Goal: Task Accomplishment & Management: Manage account settings

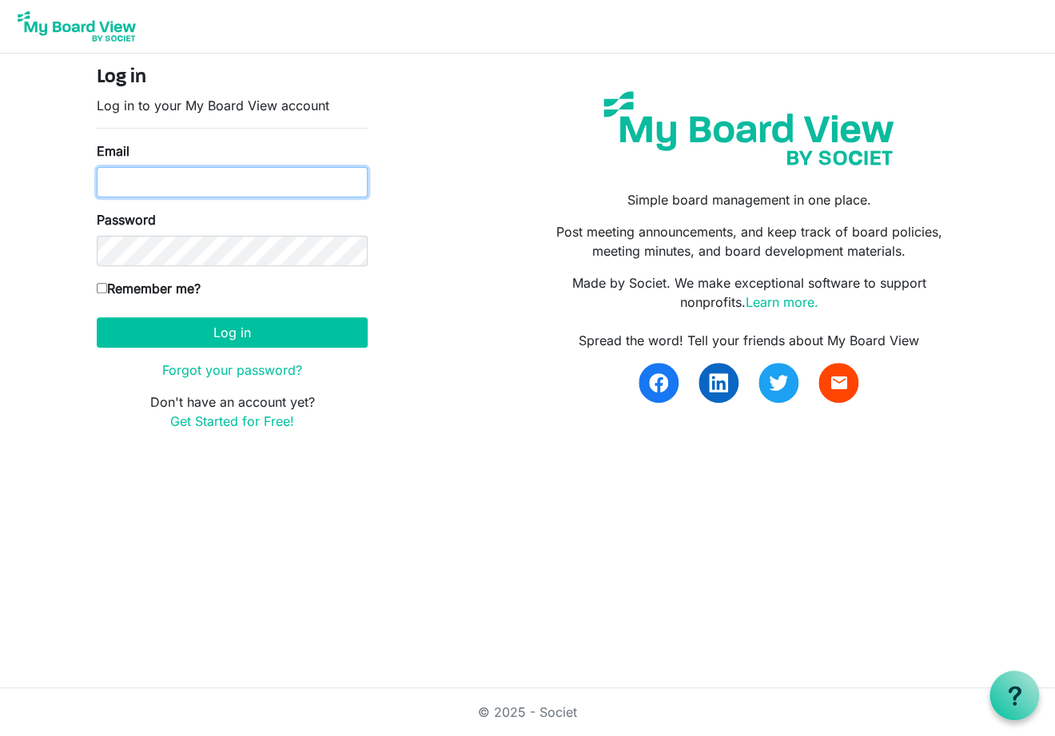
click at [177, 183] on input "Email" at bounding box center [232, 182] width 271 height 30
type input "erinrobinson25@hotmail.com"
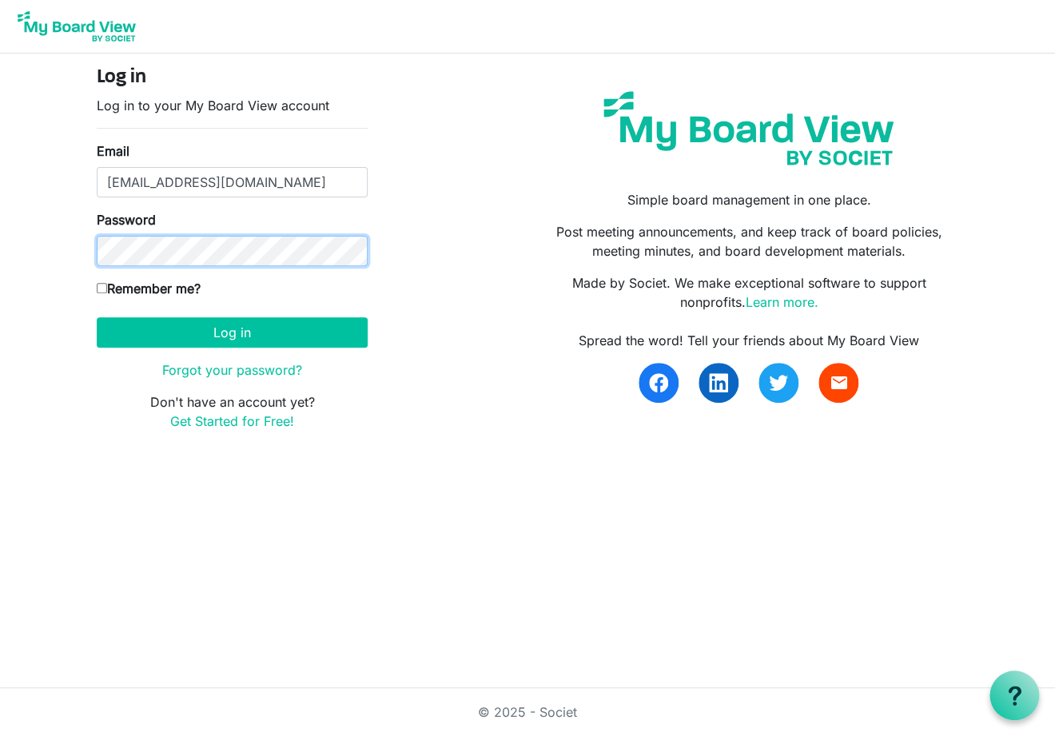
click at [97, 317] on button "Log in" at bounding box center [232, 332] width 271 height 30
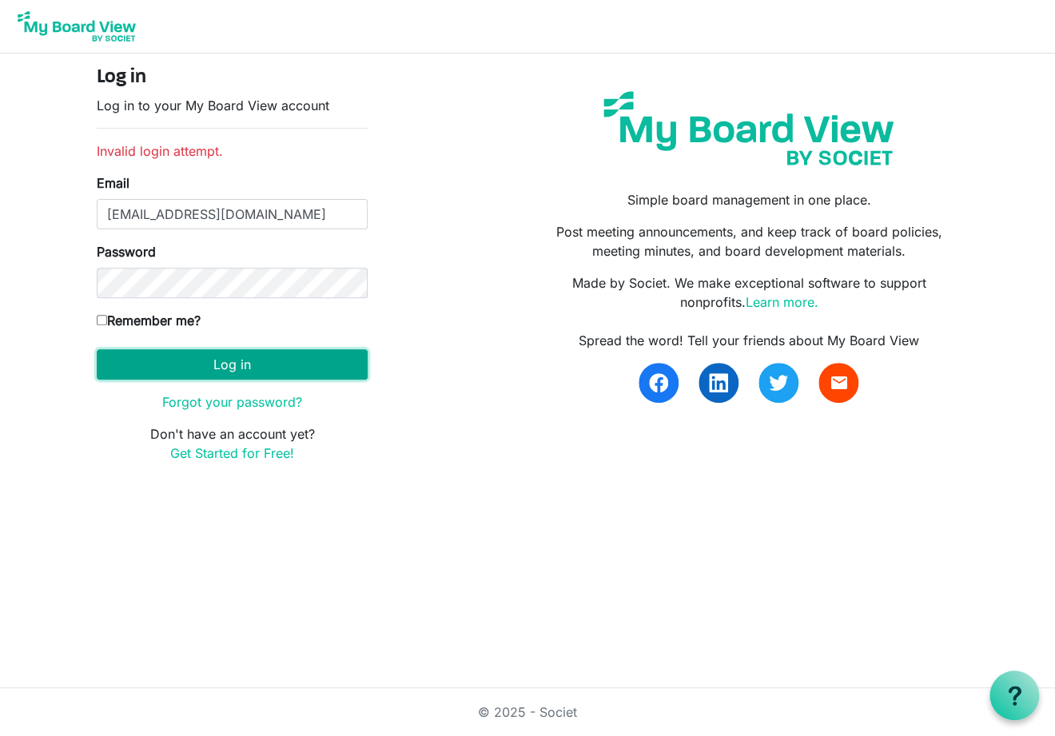
click at [214, 364] on button "Log in" at bounding box center [232, 364] width 271 height 30
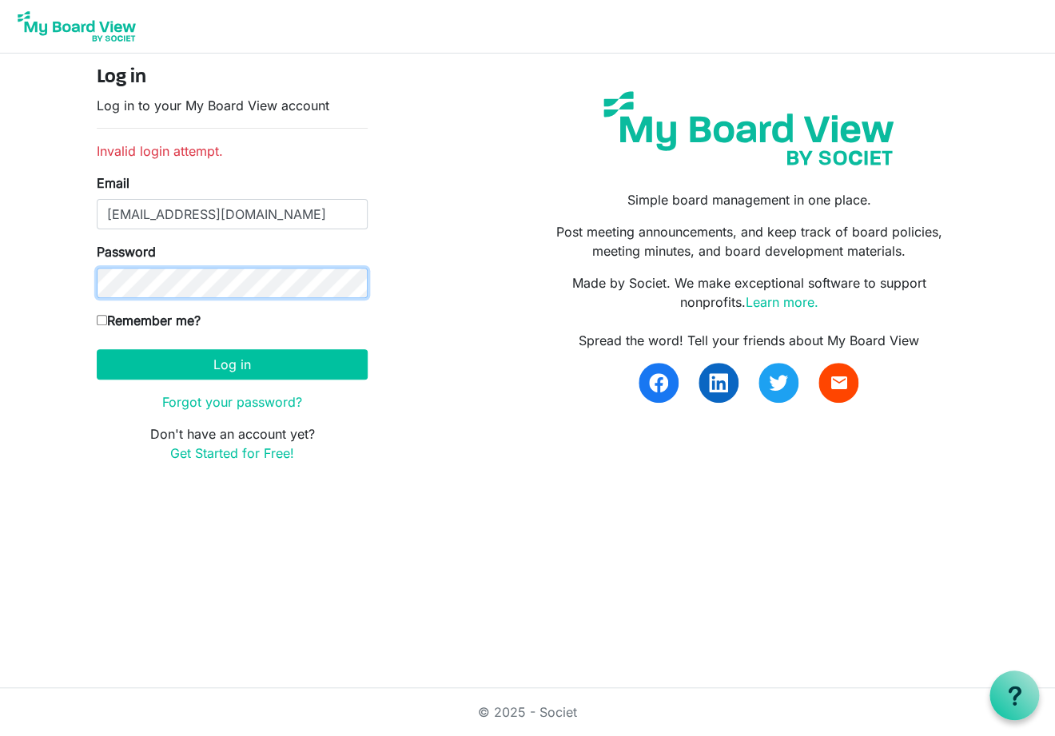
click at [97, 349] on button "Log in" at bounding box center [232, 364] width 271 height 30
click at [243, 399] on link "Forgot your password?" at bounding box center [232, 402] width 140 height 16
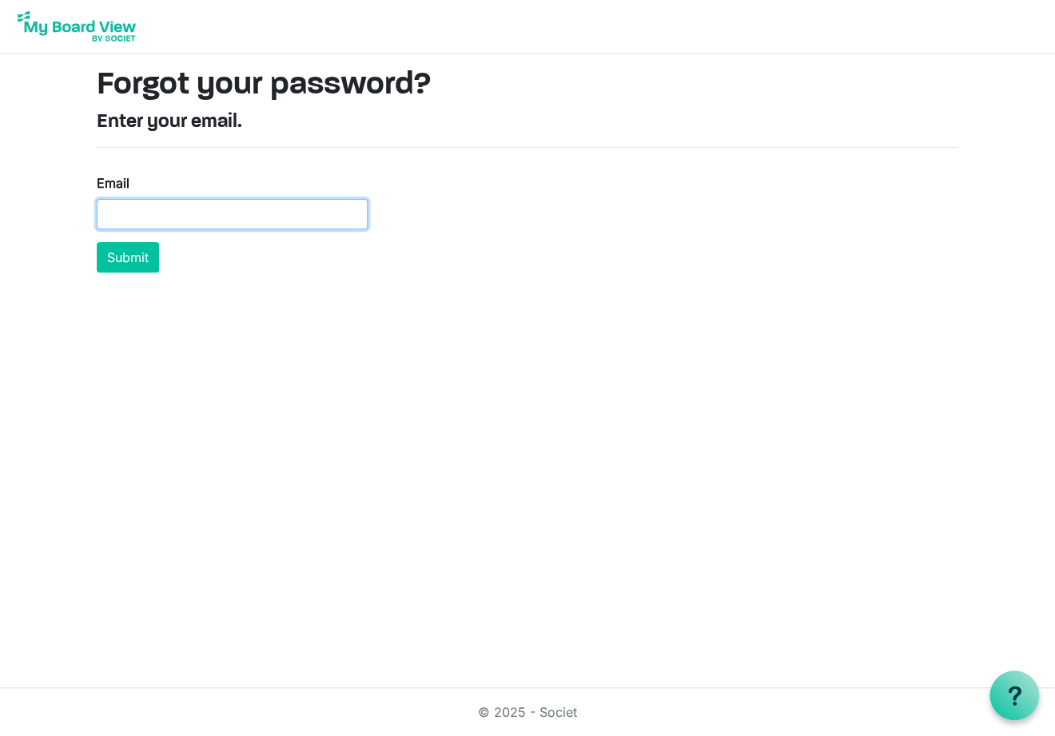
click at [223, 203] on input "Email" at bounding box center [232, 214] width 271 height 30
type input "[EMAIL_ADDRESS][DOMAIN_NAME]"
click at [115, 249] on button "Submit" at bounding box center [128, 257] width 62 height 30
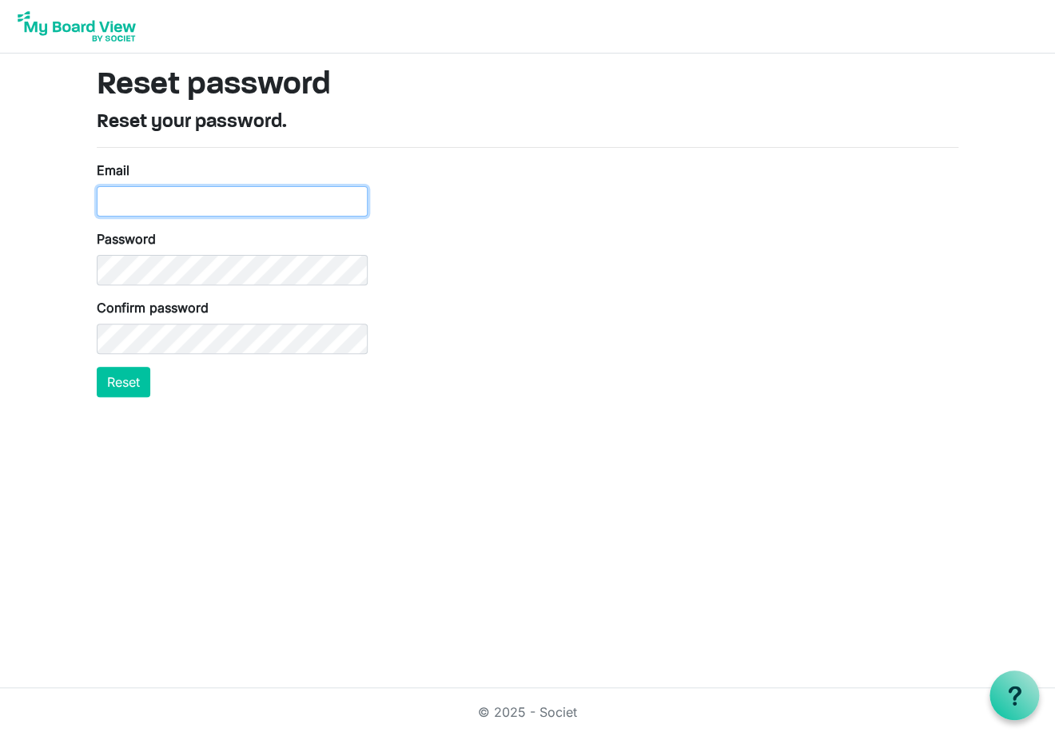
click at [132, 201] on input "Email" at bounding box center [232, 201] width 271 height 30
type input "[EMAIL_ADDRESS][DOMAIN_NAME]"
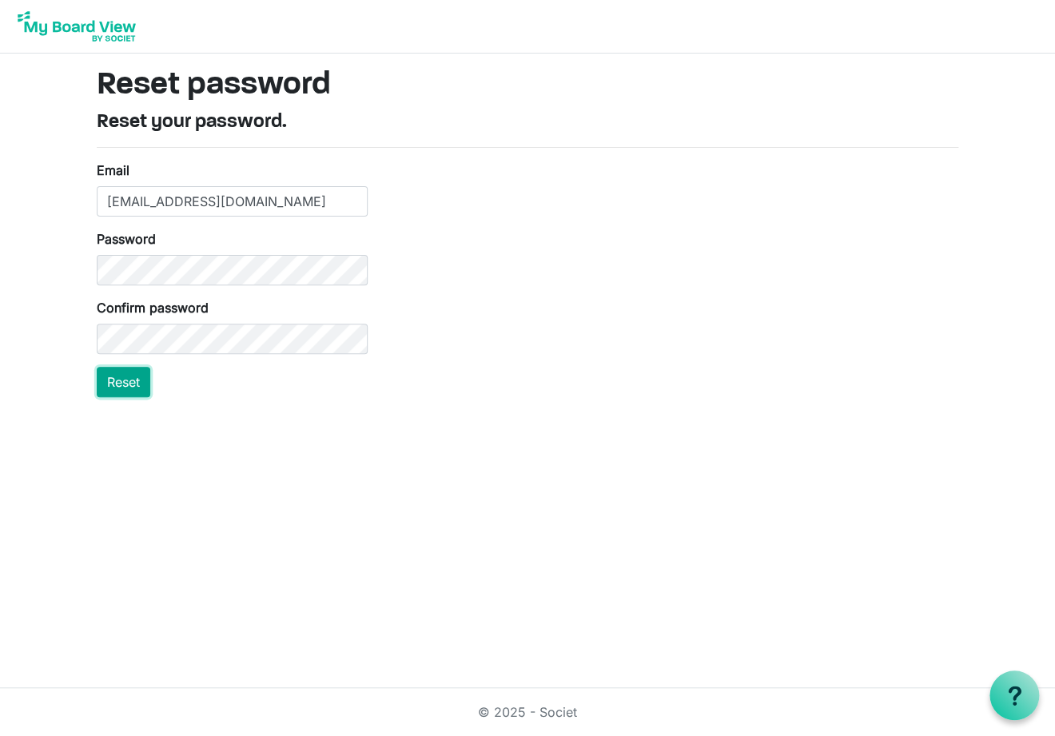
click at [110, 386] on button "Reset" at bounding box center [124, 382] width 54 height 30
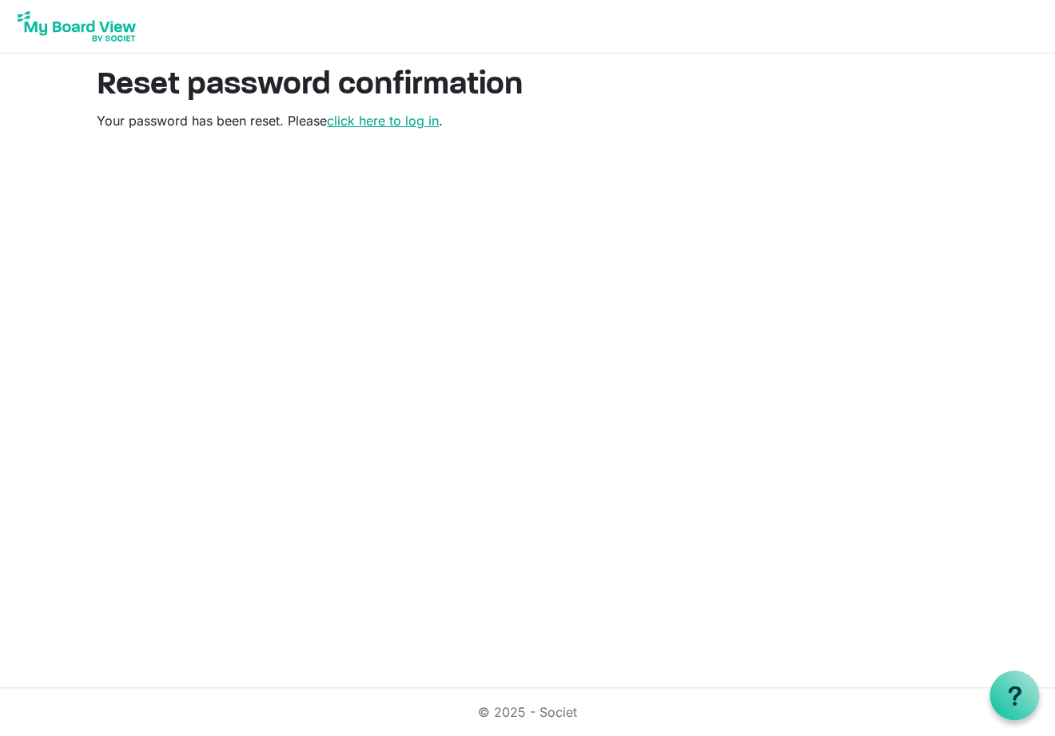
click at [380, 121] on link "click here to log in" at bounding box center [383, 121] width 112 height 16
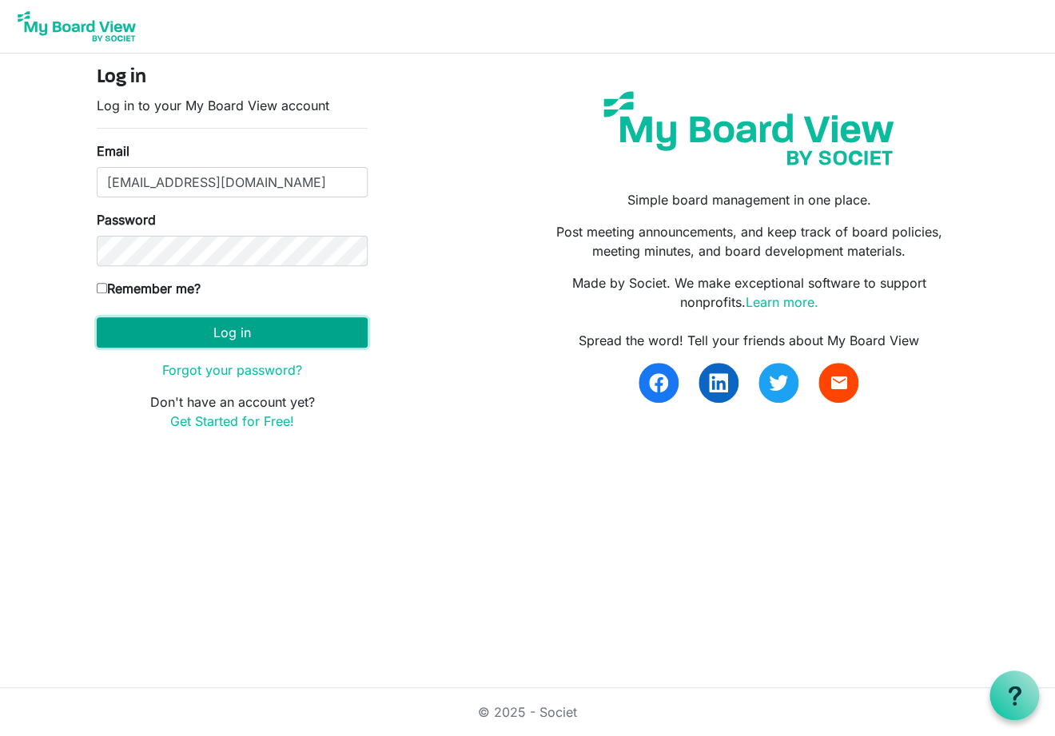
click at [245, 331] on button "Log in" at bounding box center [232, 332] width 271 height 30
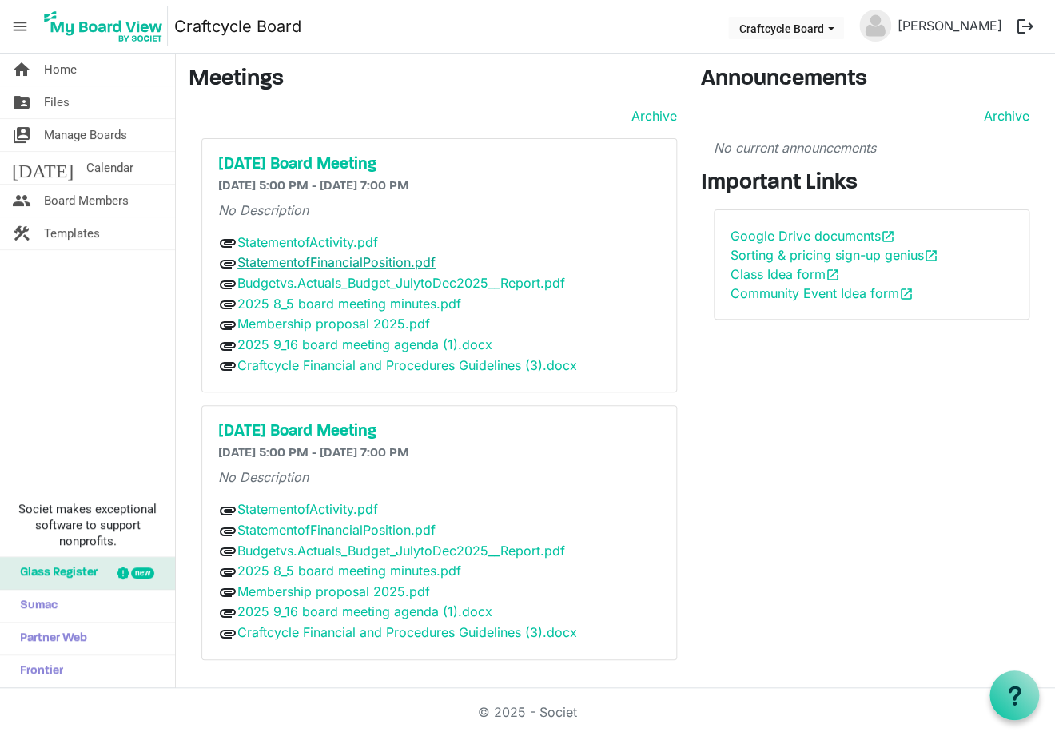
click at [325, 262] on link "StatementofFinancialPosition.pdf" at bounding box center [336, 262] width 198 height 16
click at [865, 416] on div "Announcements Archive No current announcements Important Links Google Drive doc…" at bounding box center [872, 369] width 366 height 607
click at [330, 241] on link "StatementofActivity.pdf" at bounding box center [307, 242] width 141 height 16
click at [374, 161] on h5 "[DATE] Board Meeting" at bounding box center [439, 164] width 442 height 19
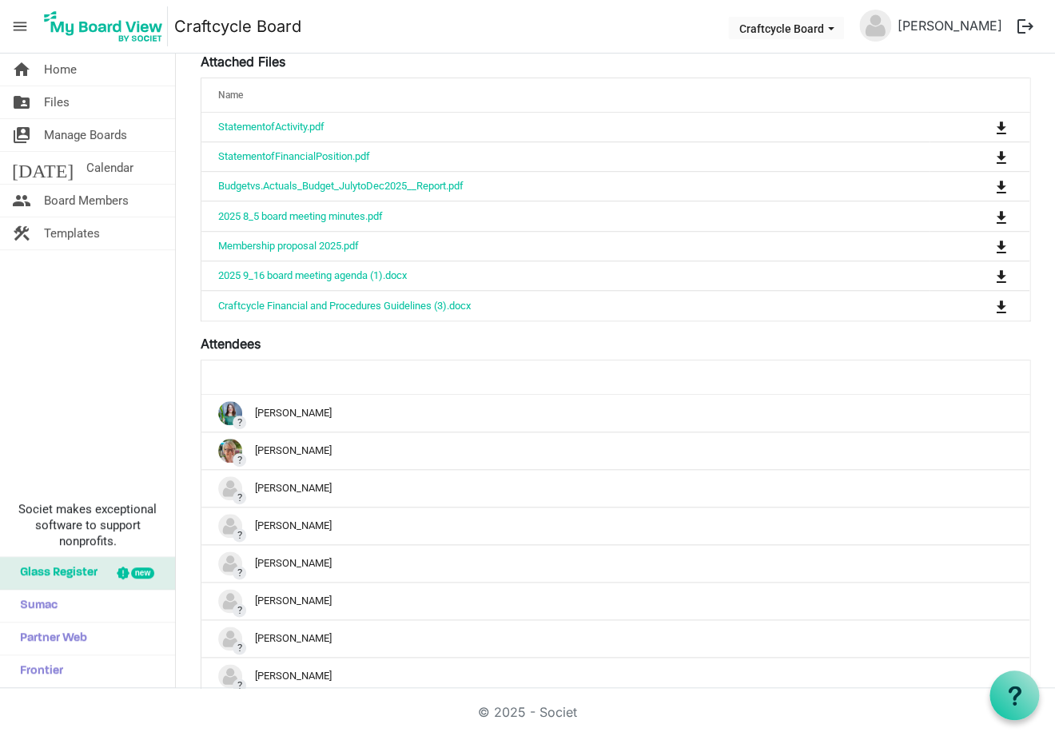
scroll to position [408, 0]
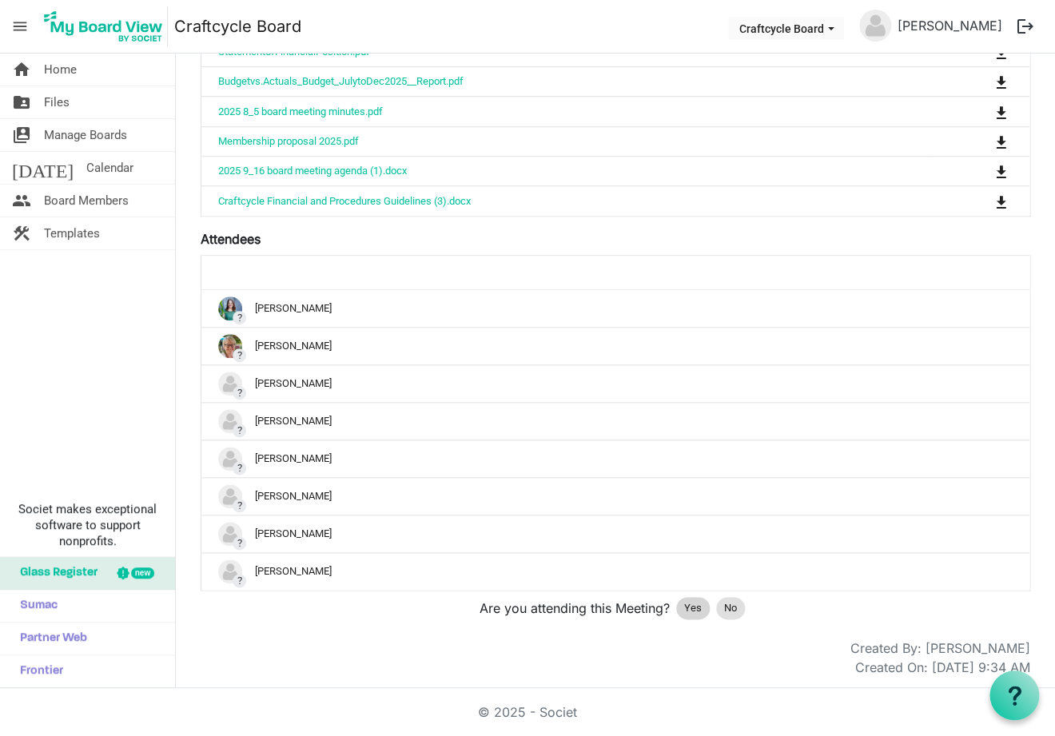
click at [686, 603] on span "Yes" at bounding box center [693, 608] width 18 height 16
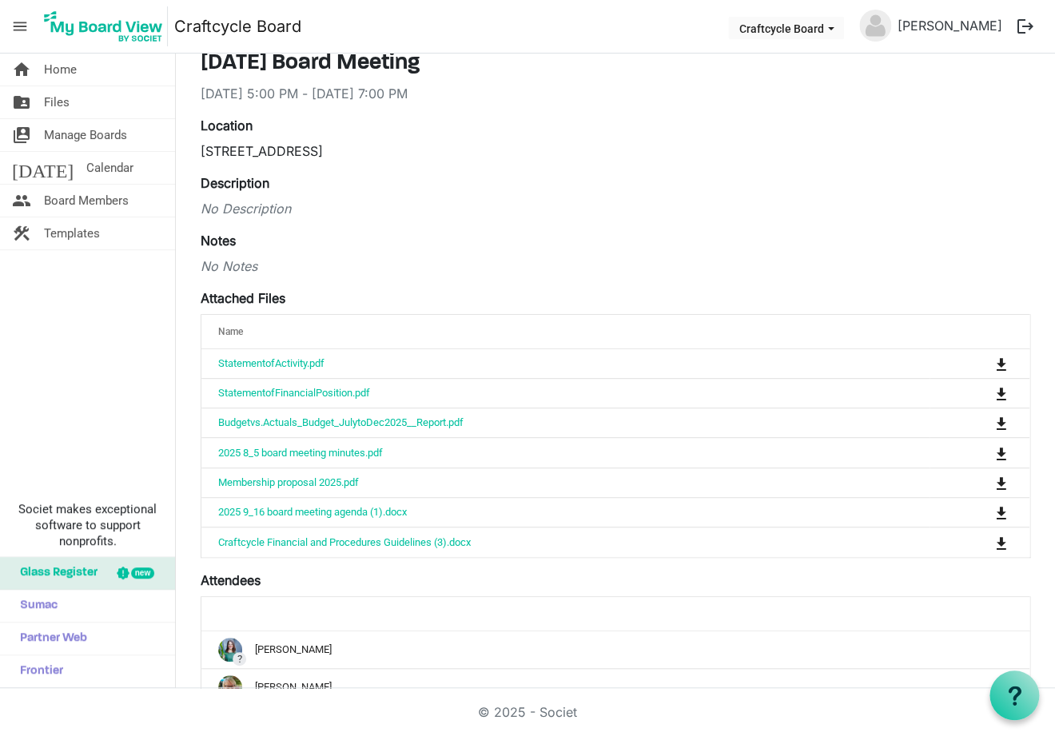
scroll to position [0, 0]
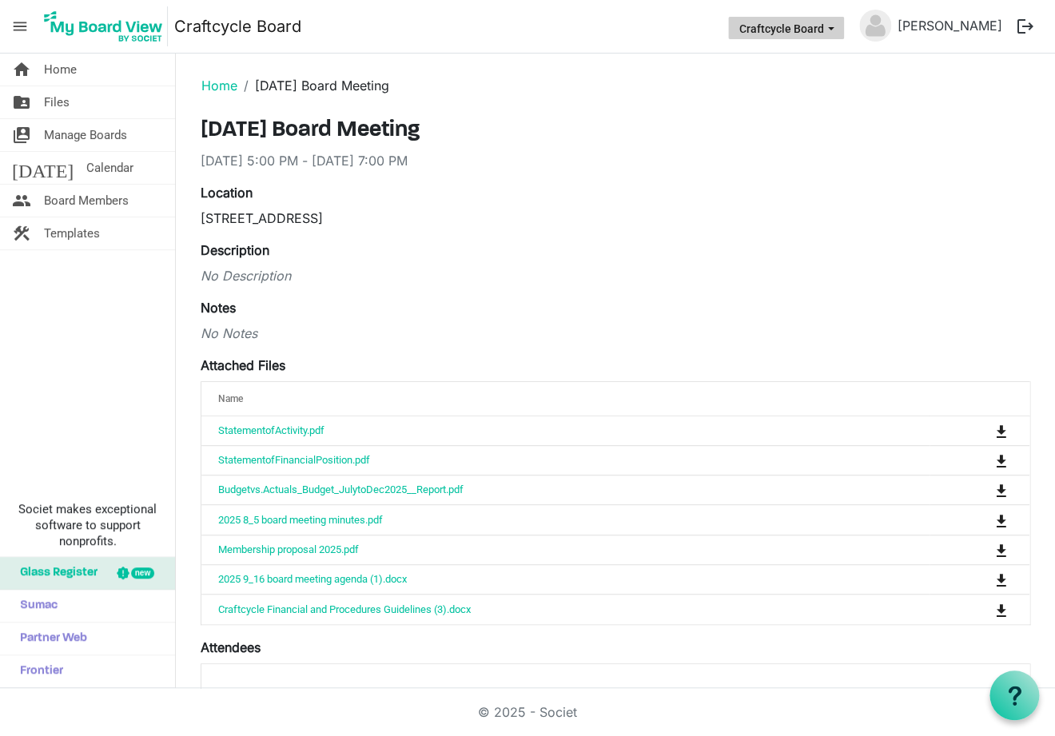
click at [838, 28] on span "Craftcycle Board dropdownbutton" at bounding box center [830, 29] width 14 height 6
click at [66, 102] on span "Files" at bounding box center [57, 102] width 26 height 32
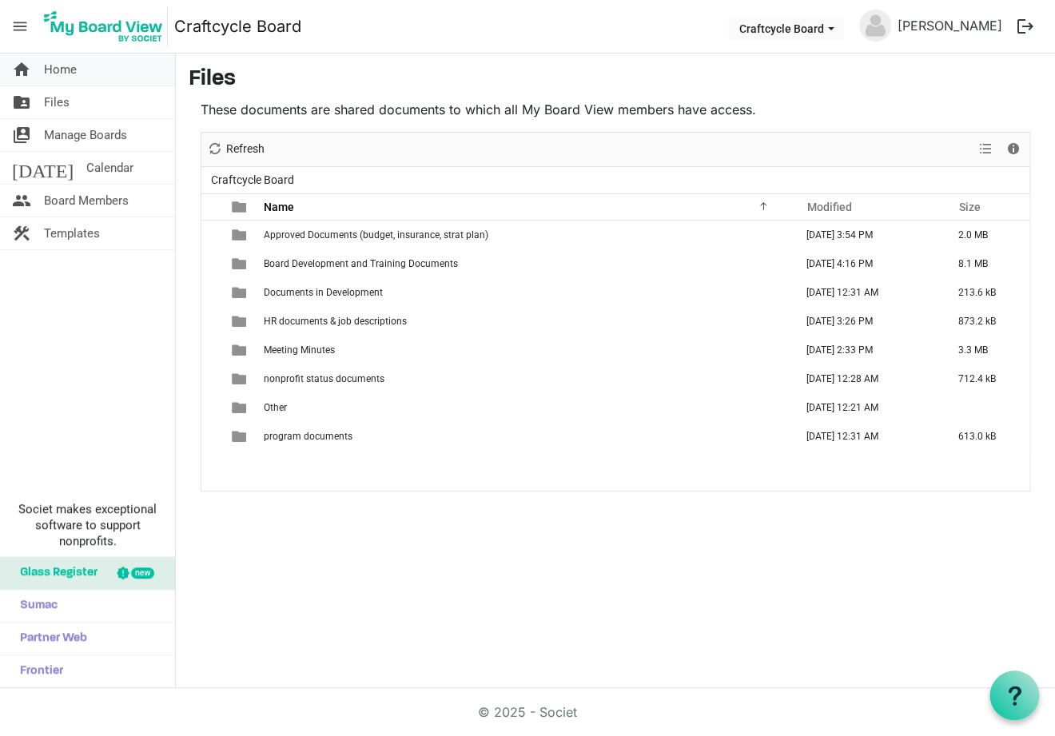
click at [66, 67] on span "Home" at bounding box center [60, 70] width 33 height 32
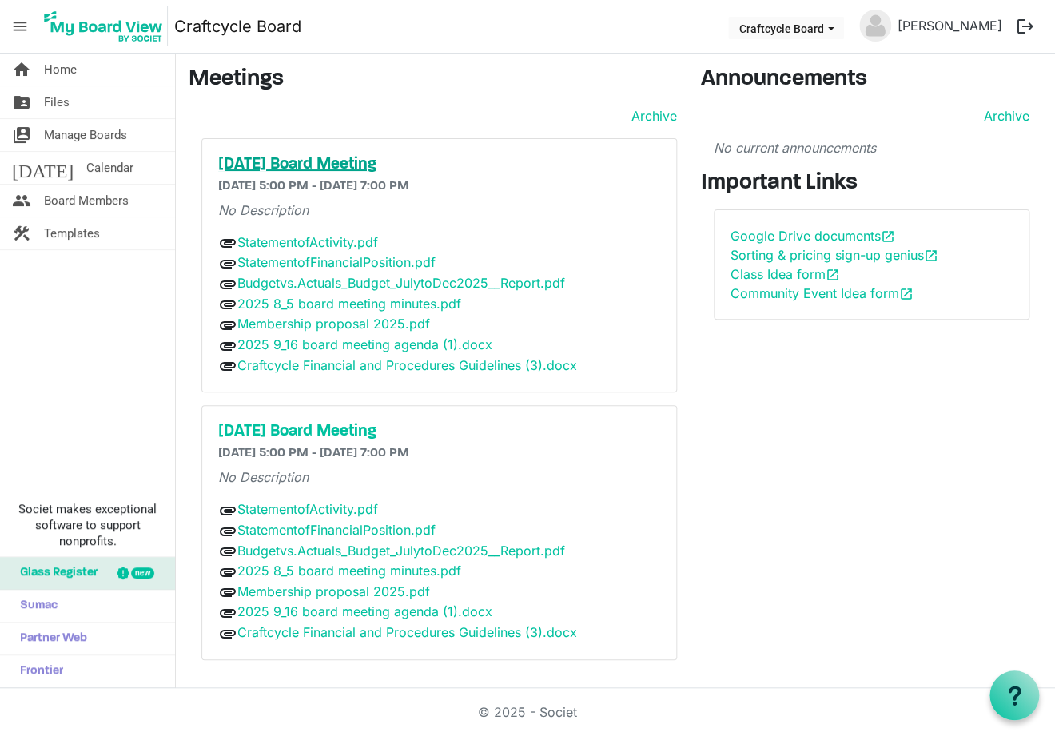
click at [354, 162] on h5 "[DATE] Board Meeting" at bounding box center [439, 164] width 442 height 19
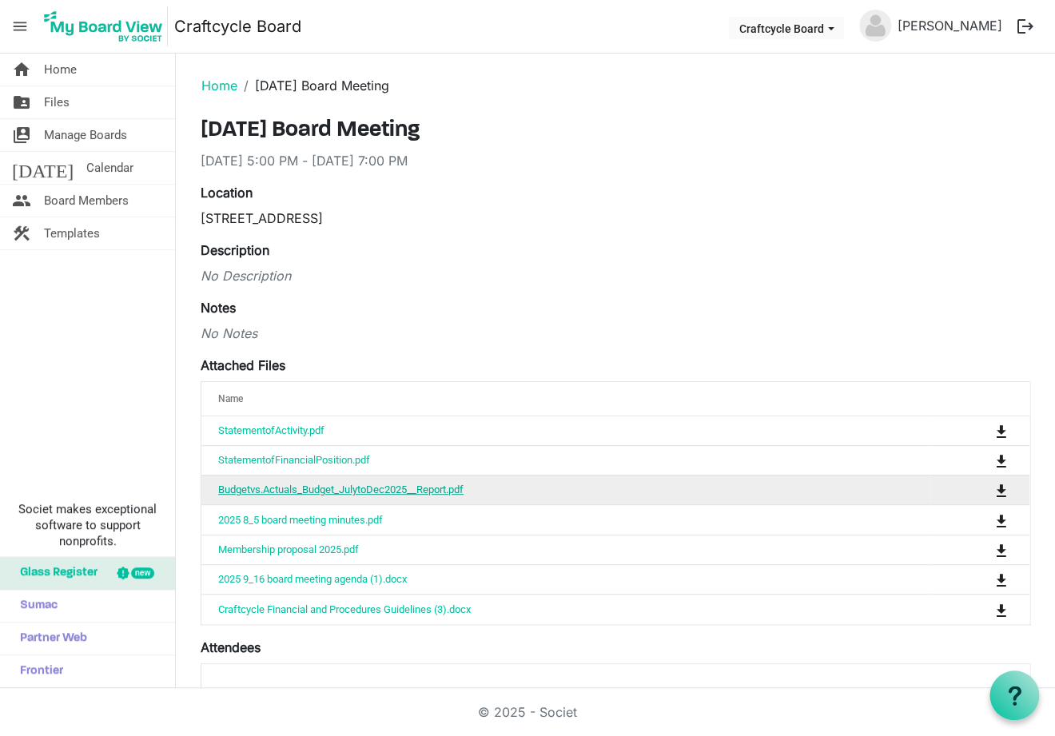
click at [382, 485] on link "Budgetvs.Actuals_Budget_JulytoDec2025__Report.pdf" at bounding box center [340, 490] width 245 height 12
